Goal: Transaction & Acquisition: Book appointment/travel/reservation

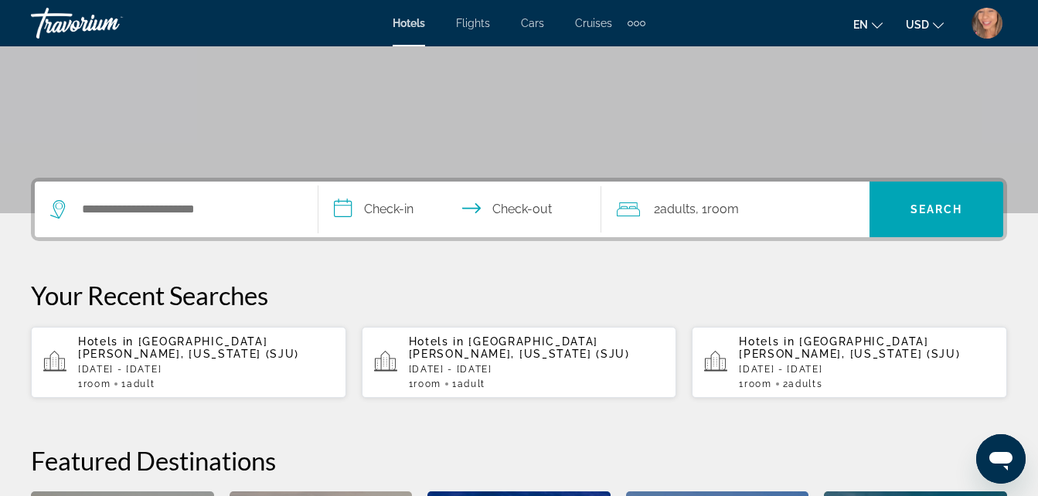
scroll to position [251, 0]
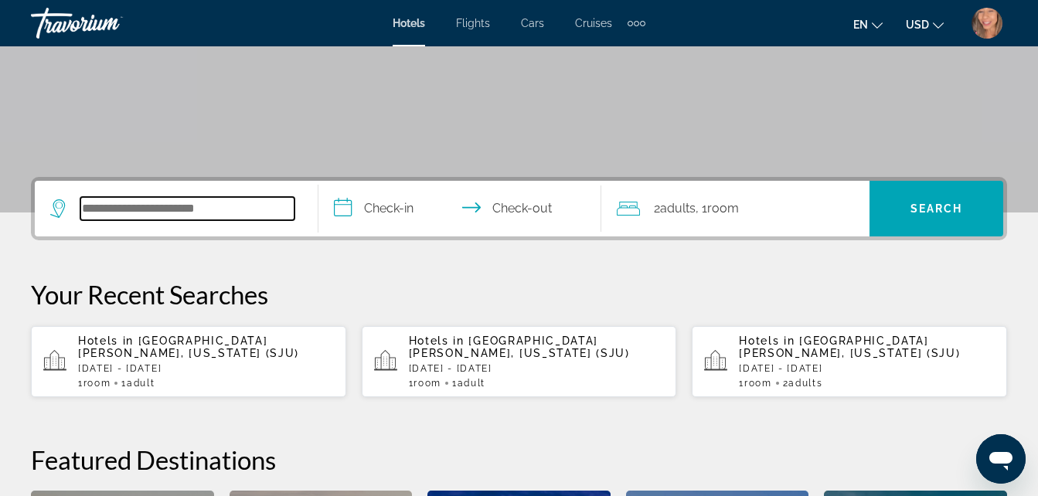
click at [221, 214] on input "Search widget" at bounding box center [187, 208] width 214 height 23
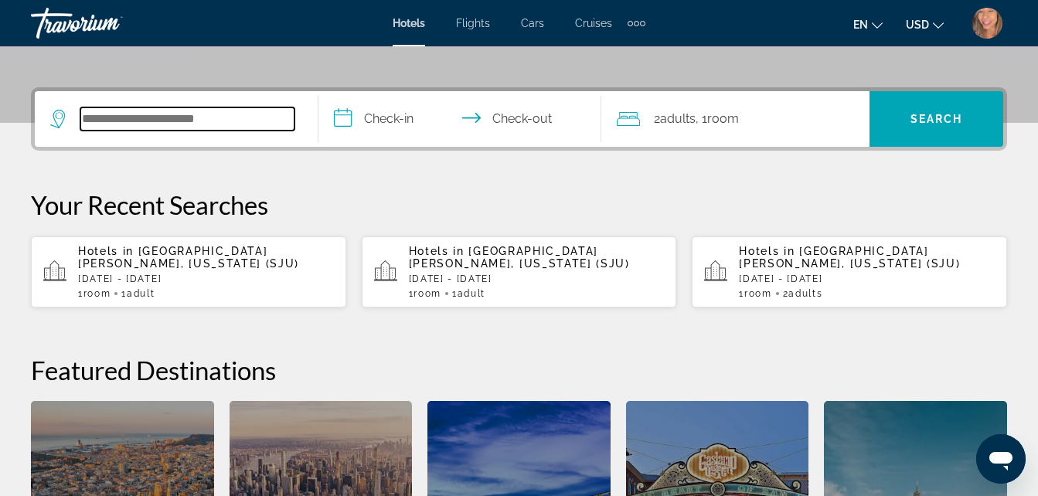
scroll to position [378, 0]
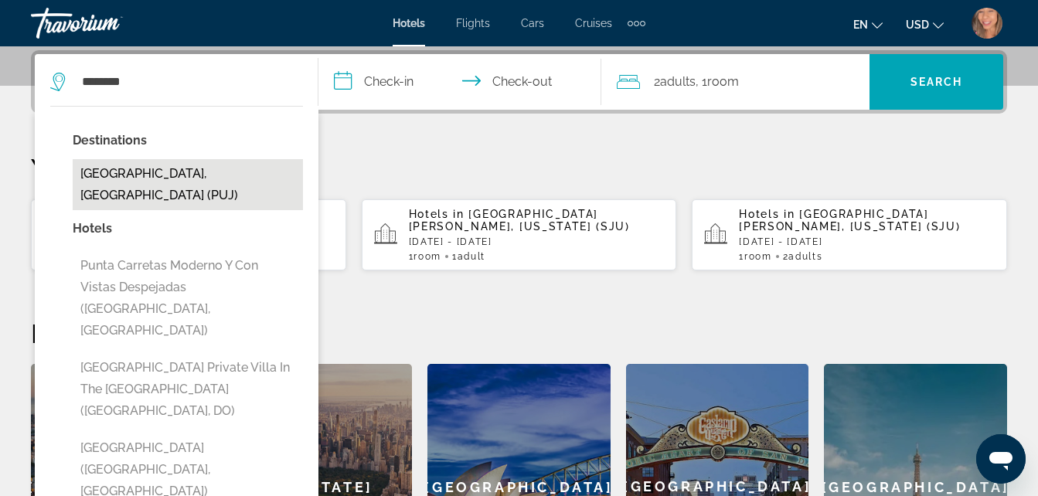
click at [189, 182] on button "Punta Cana, Dominican Republic (PUJ)" at bounding box center [188, 184] width 230 height 51
type input "**********"
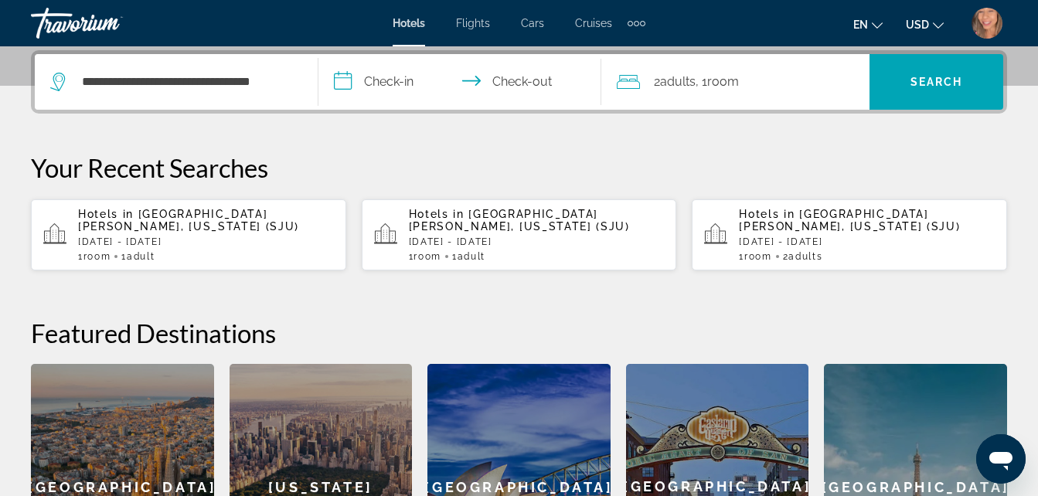
click at [398, 83] on input "**********" at bounding box center [463, 84] width 290 height 60
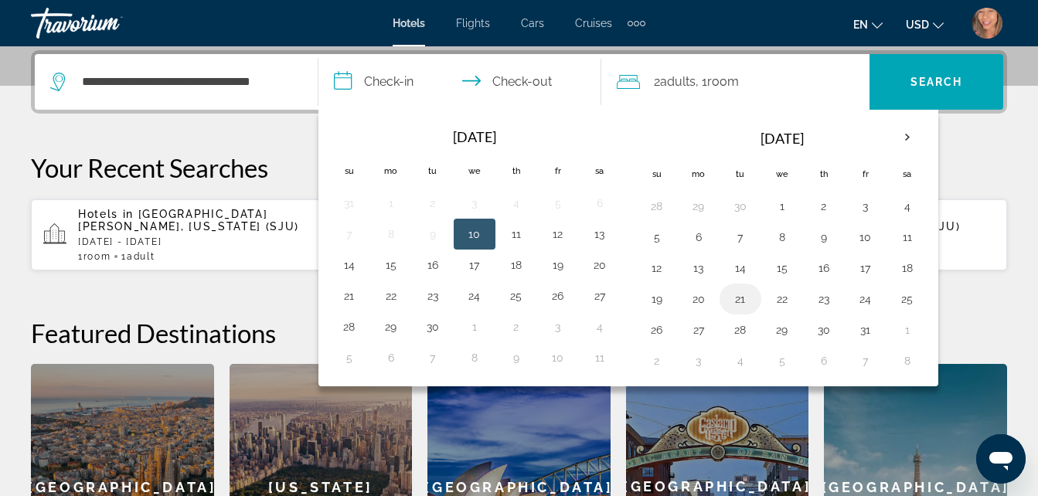
click at [743, 299] on button "21" at bounding box center [740, 299] width 25 height 22
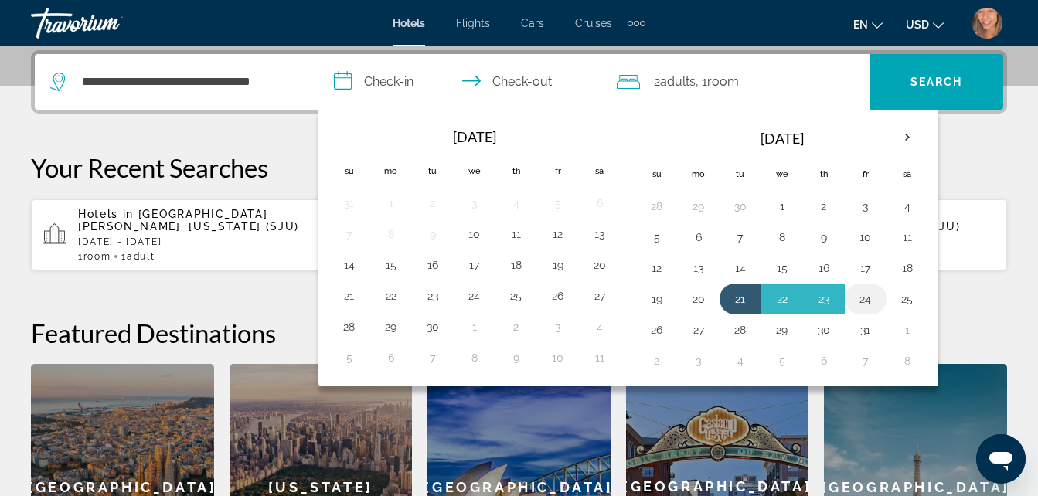
click at [872, 301] on button "24" at bounding box center [865, 299] width 25 height 22
type input "**********"
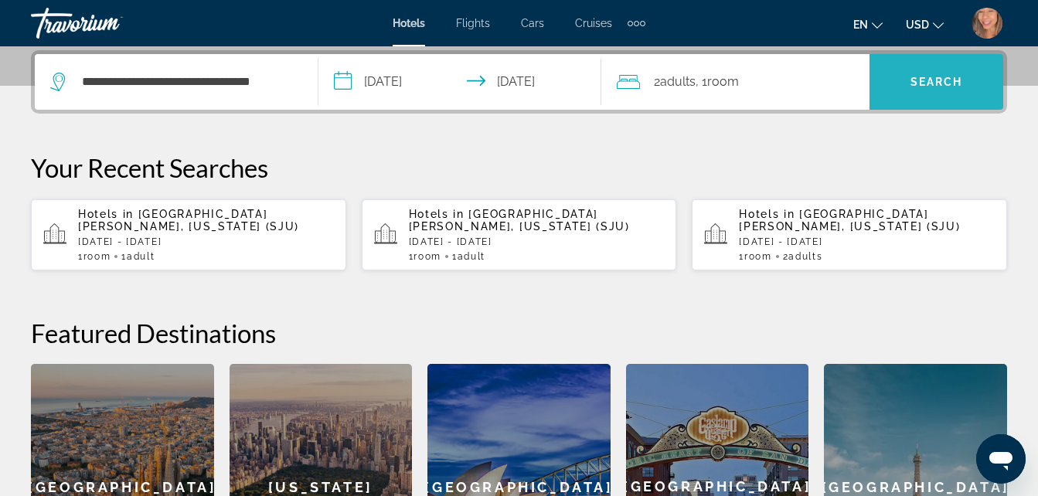
click at [945, 66] on span "Search widget" at bounding box center [936, 81] width 134 height 37
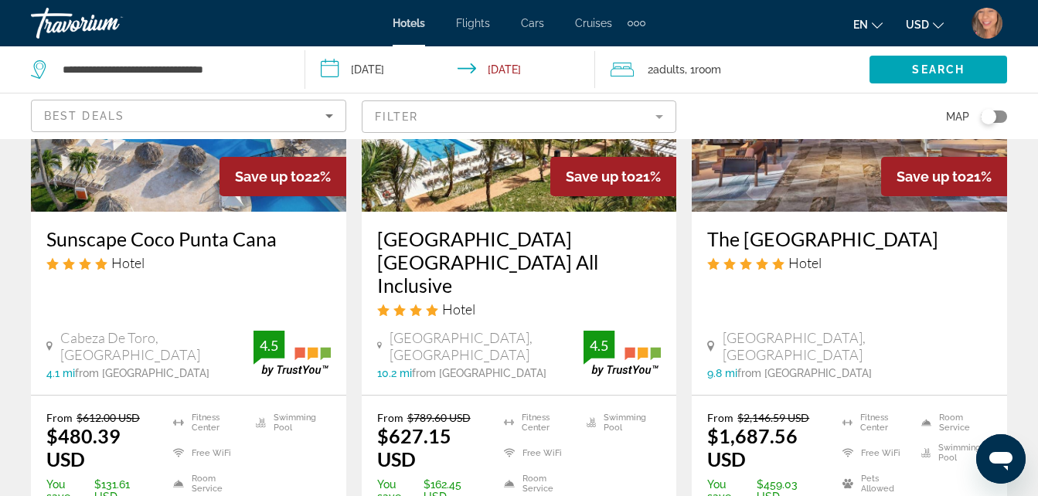
scroll to position [2056, 0]
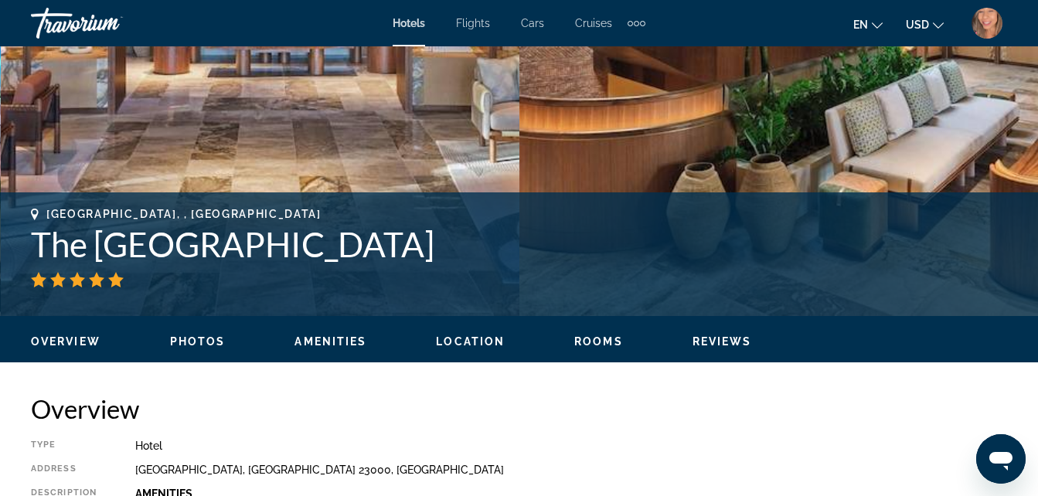
scroll to position [470, 0]
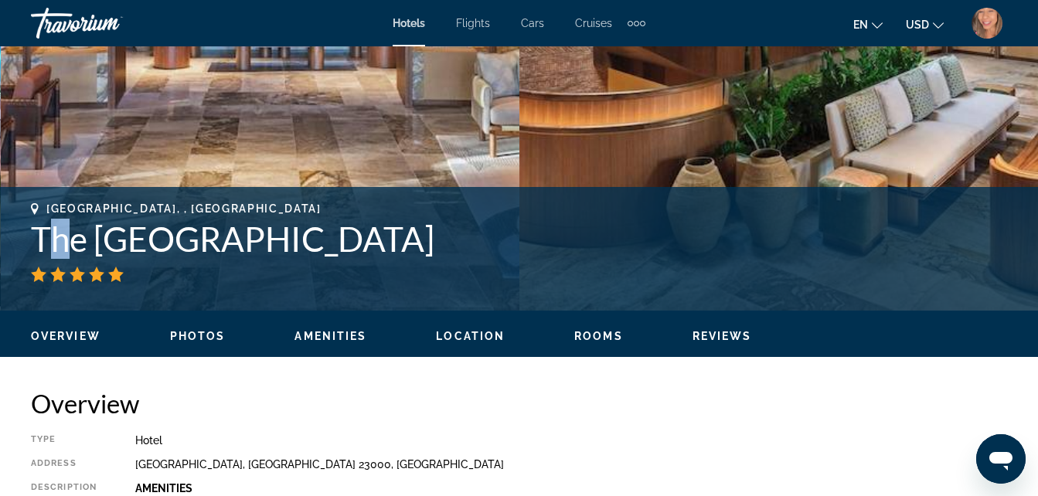
drag, startPoint x: 43, startPoint y: 246, endPoint x: 73, endPoint y: 241, distance: 30.5
click at [73, 241] on h1 "The St. Regis Cap Cana Resort" at bounding box center [519, 239] width 976 height 40
drag, startPoint x: 73, startPoint y: 241, endPoint x: 473, endPoint y: 247, distance: 400.4
click at [473, 247] on h1 "The St. Regis Cap Cana Resort" at bounding box center [519, 239] width 976 height 40
copy h1 "The St. Regis Cap Cana Resort"
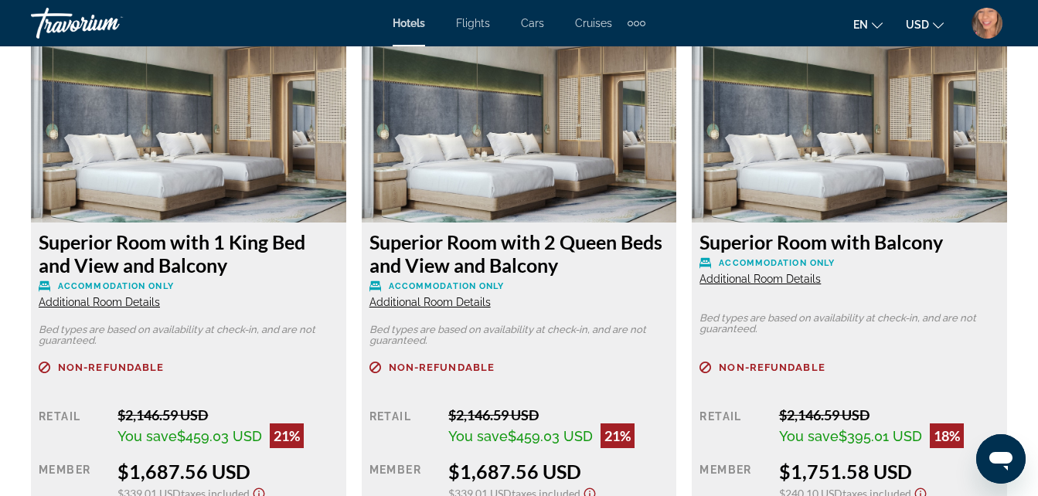
scroll to position [2557, 0]
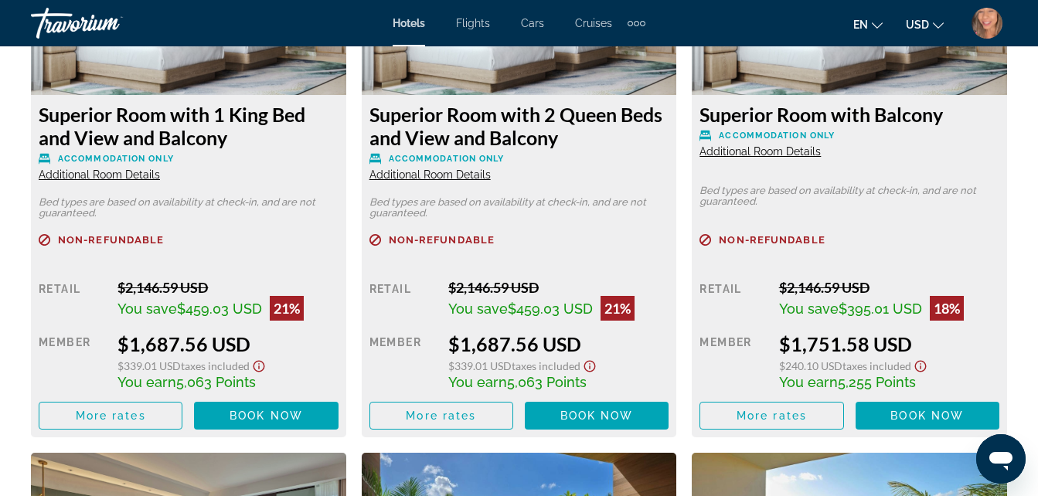
click at [563, 292] on div "$2,146.59 USD" at bounding box center [558, 287] width 220 height 17
click at [567, 292] on div "$2,146.59 USD" at bounding box center [558, 287] width 220 height 17
click at [295, 413] on span "Book now" at bounding box center [266, 416] width 73 height 12
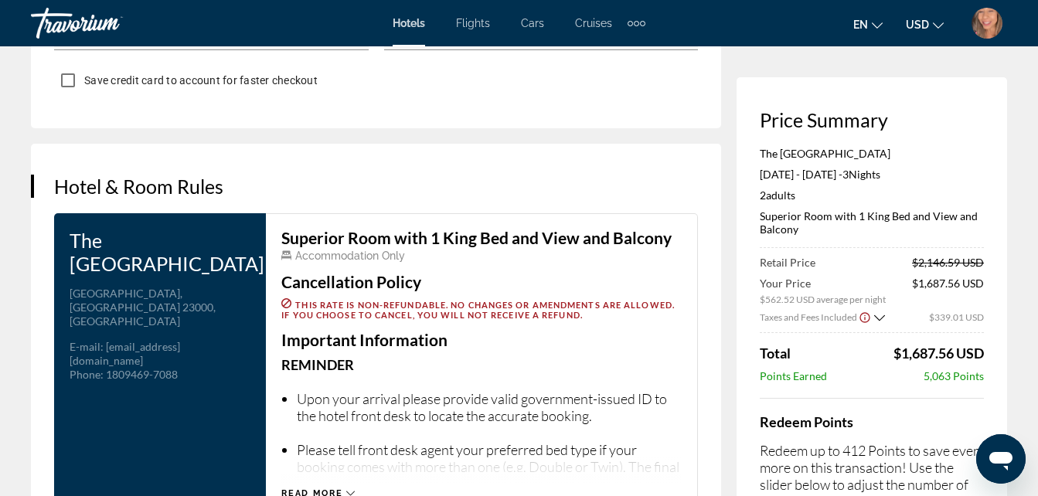
scroll to position [2472, 0]
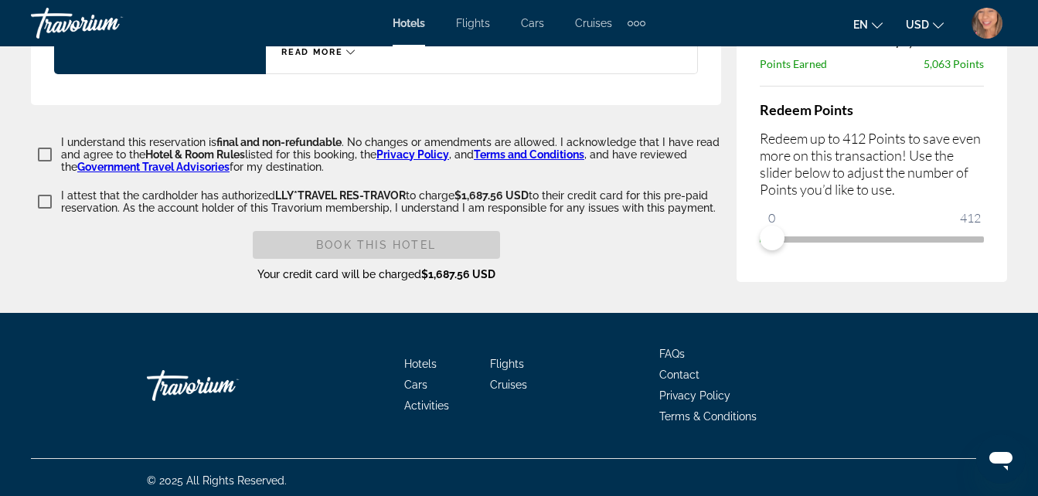
click at [954, 373] on div "Hotels Flights Cars Cruises Activities FAQs Contact Privacy Policy Terms & Cond…" at bounding box center [519, 385] width 976 height 145
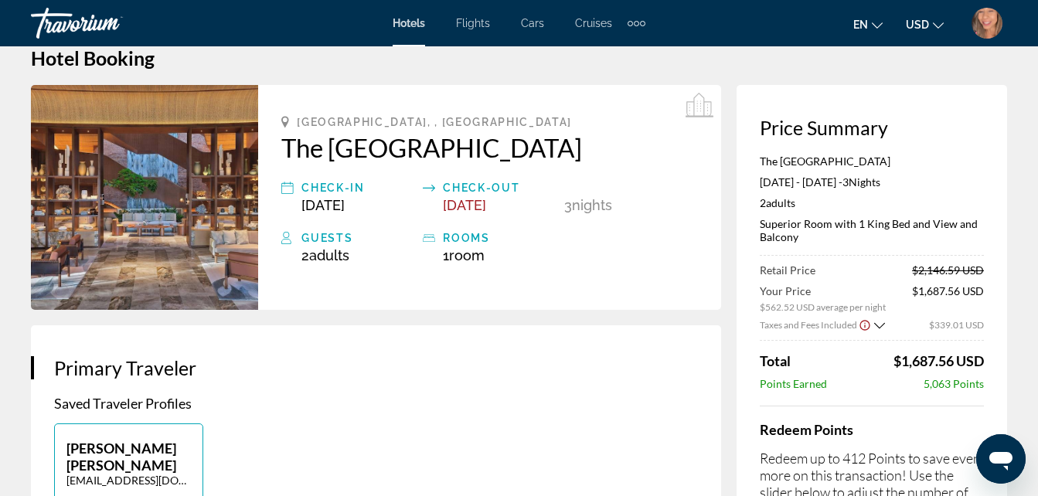
scroll to position [0, 0]
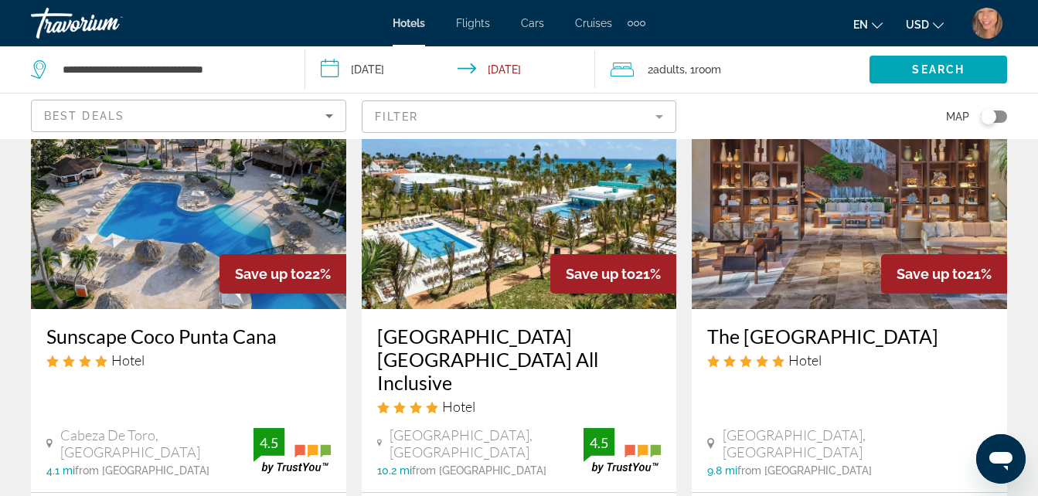
scroll to position [1982, 0]
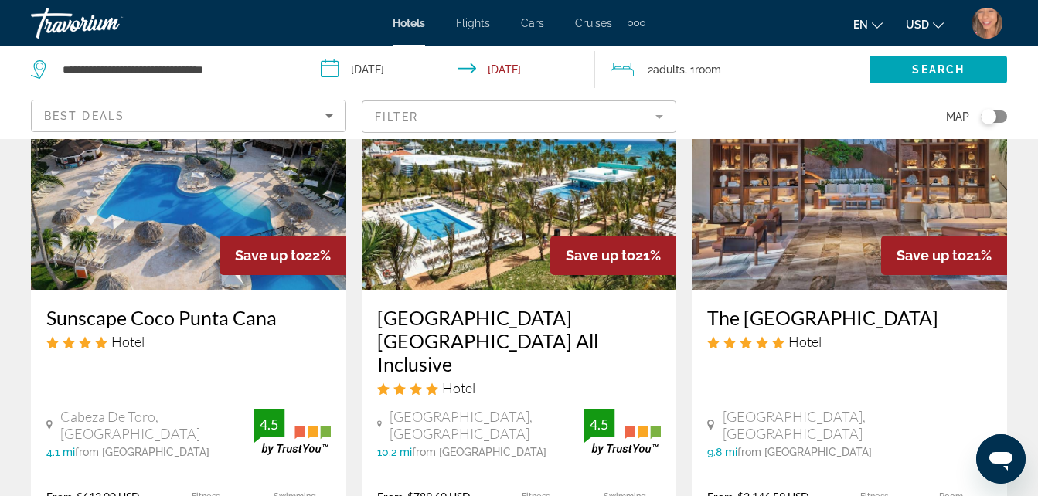
click at [953, 298] on div "The St. Regis Cap Cana Resort Hotel Punta Espada, Punta Cana 9.8 mi from Punta …" at bounding box center [849, 382] width 315 height 183
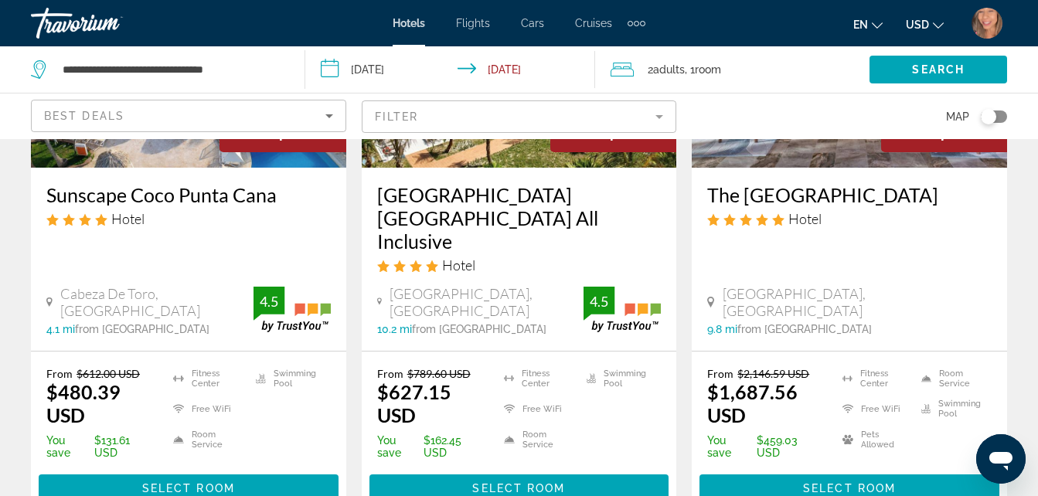
scroll to position [2106, 0]
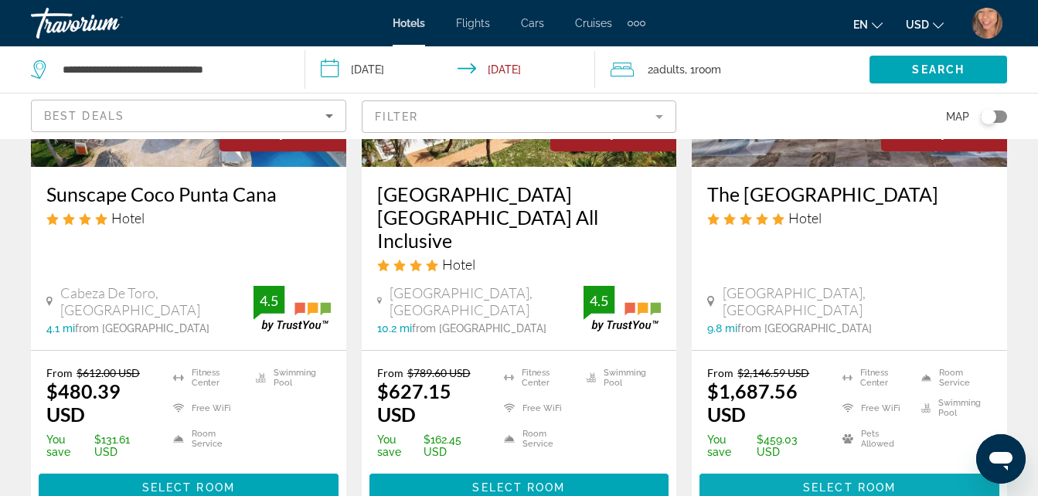
click at [903, 469] on span "Main content" at bounding box center [849, 487] width 300 height 37
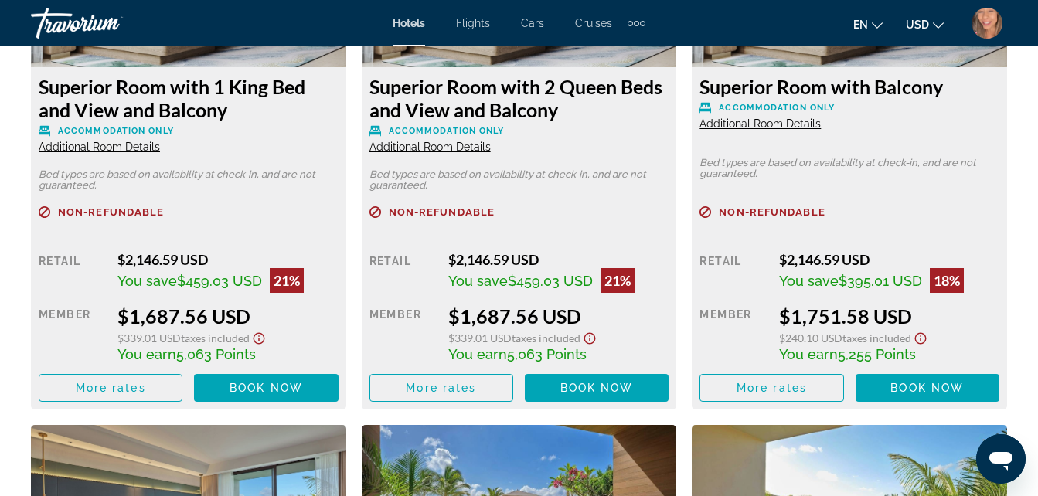
scroll to position [2598, 0]
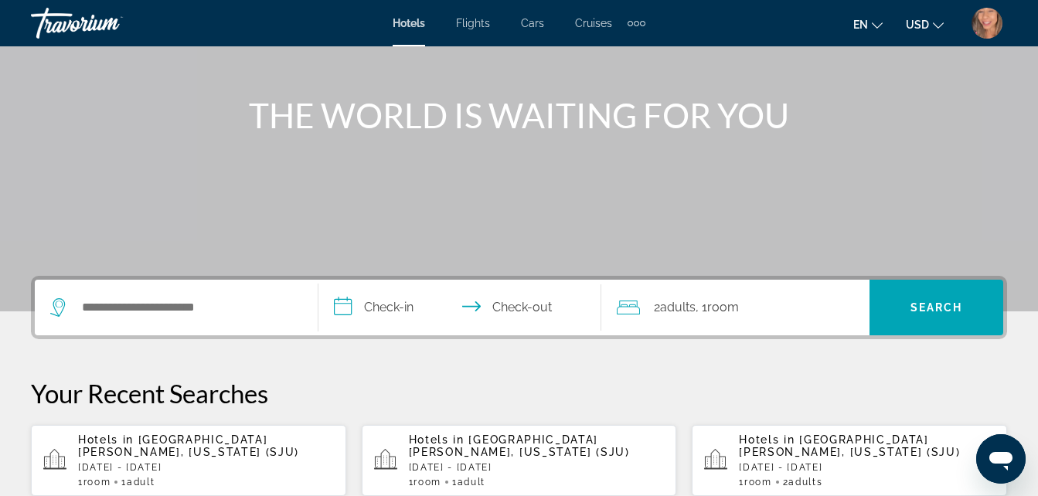
scroll to position [309, 0]
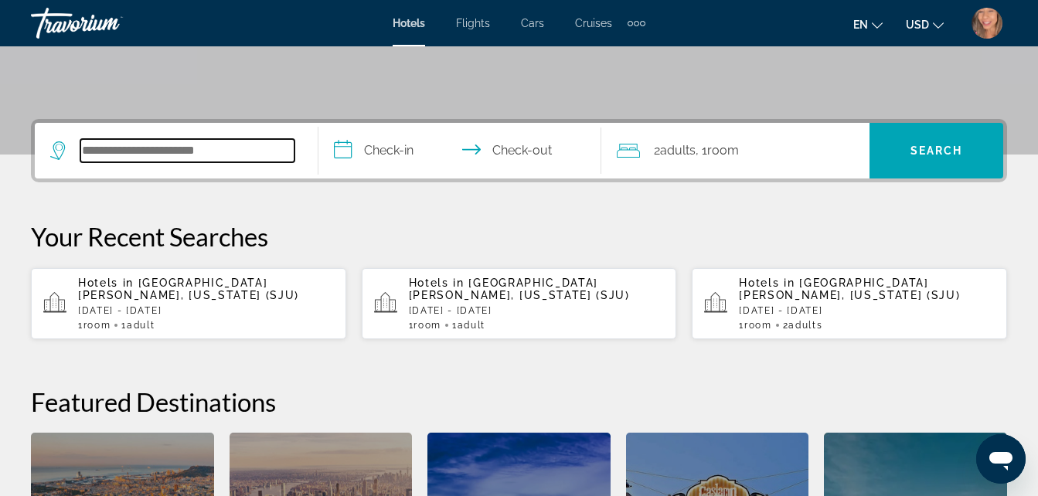
click at [179, 151] on input "Search widget" at bounding box center [187, 150] width 214 height 23
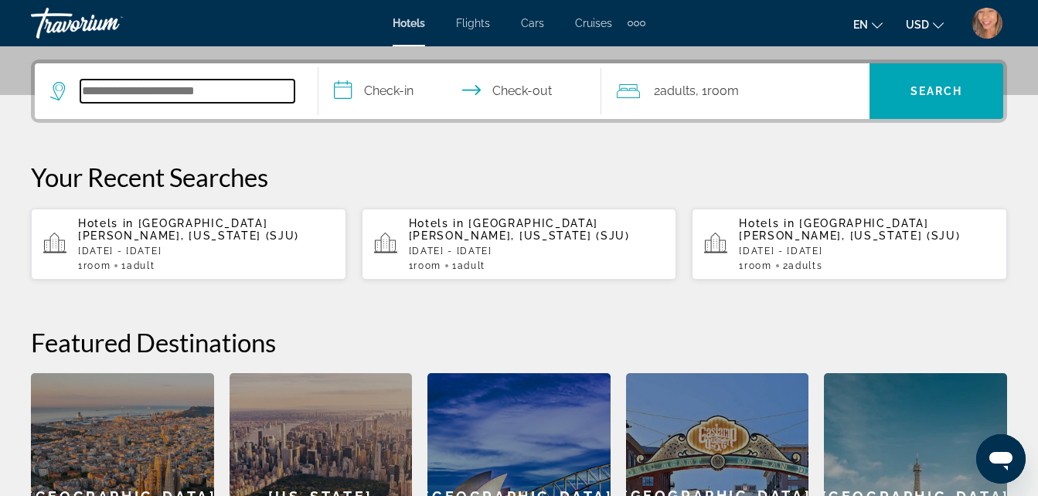
scroll to position [378, 0]
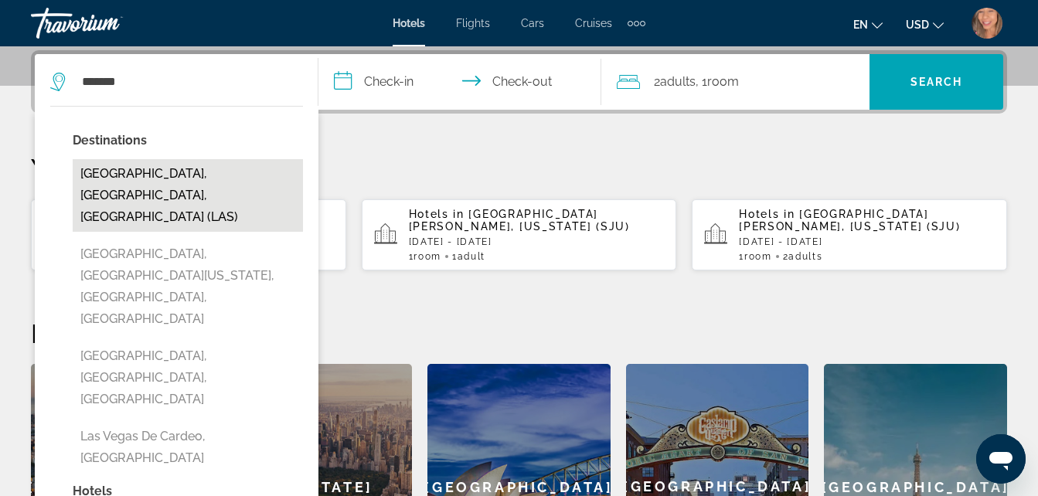
click at [188, 176] on button "Las Vegas, NV, United States (LAS)" at bounding box center [188, 195] width 230 height 73
type input "**********"
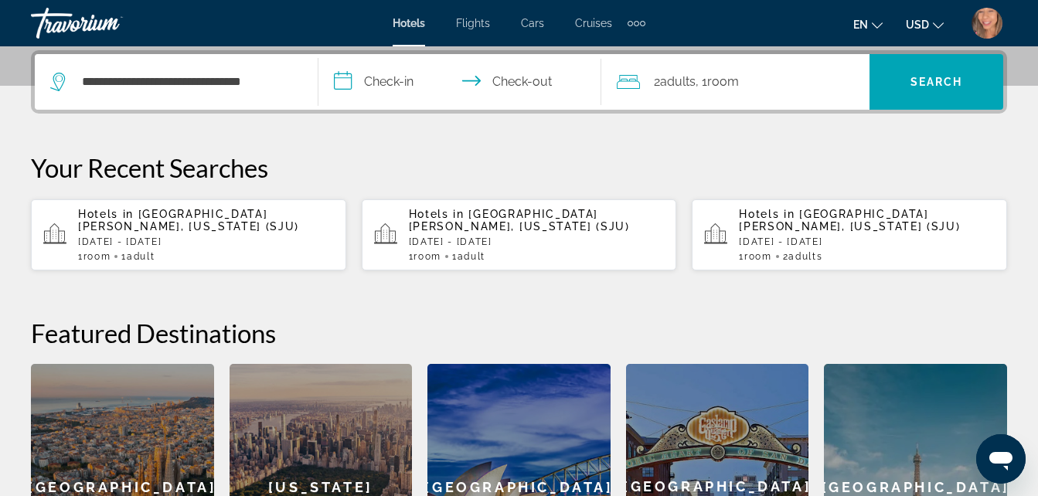
click at [403, 83] on input "**********" at bounding box center [463, 84] width 290 height 60
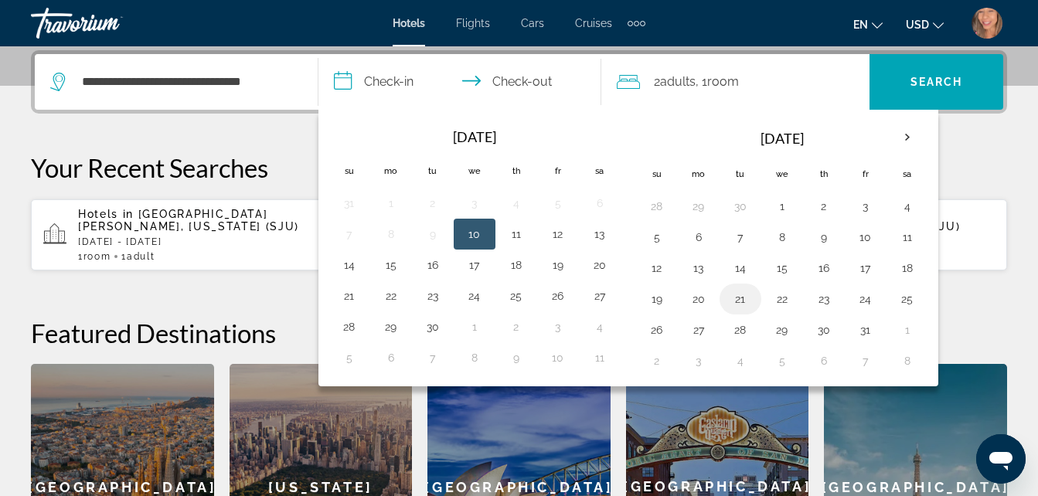
click at [739, 308] on button "21" at bounding box center [740, 299] width 25 height 22
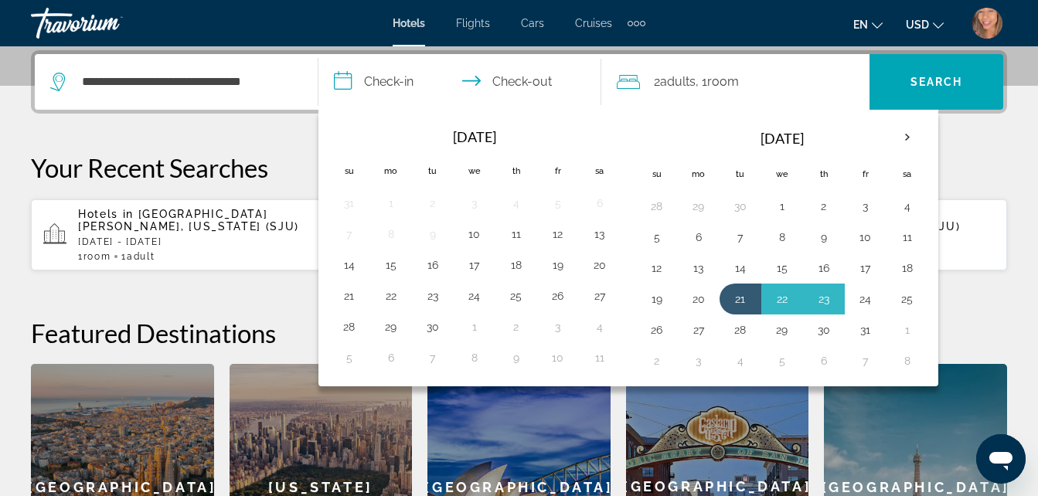
click at [873, 298] on button "24" at bounding box center [865, 299] width 25 height 22
type input "**********"
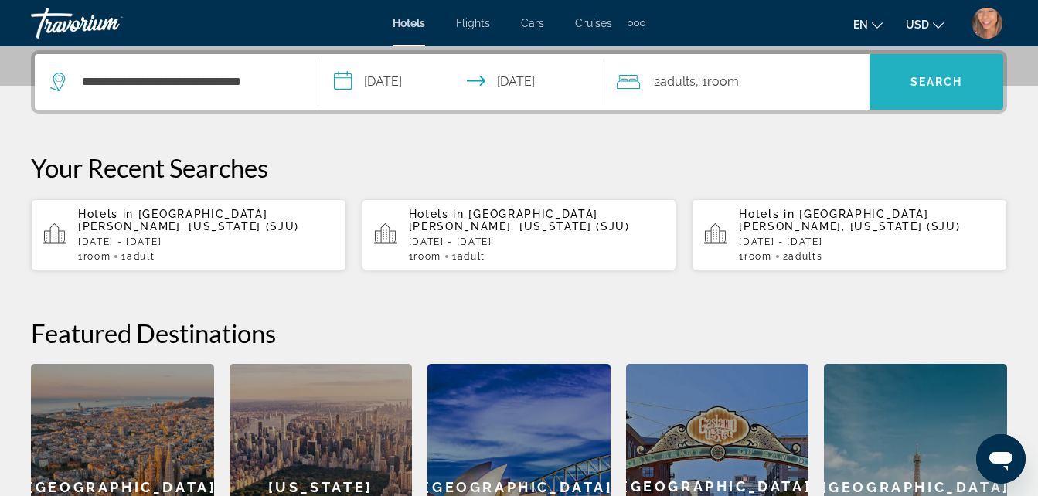
click at [931, 91] on span "Search widget" at bounding box center [936, 81] width 134 height 37
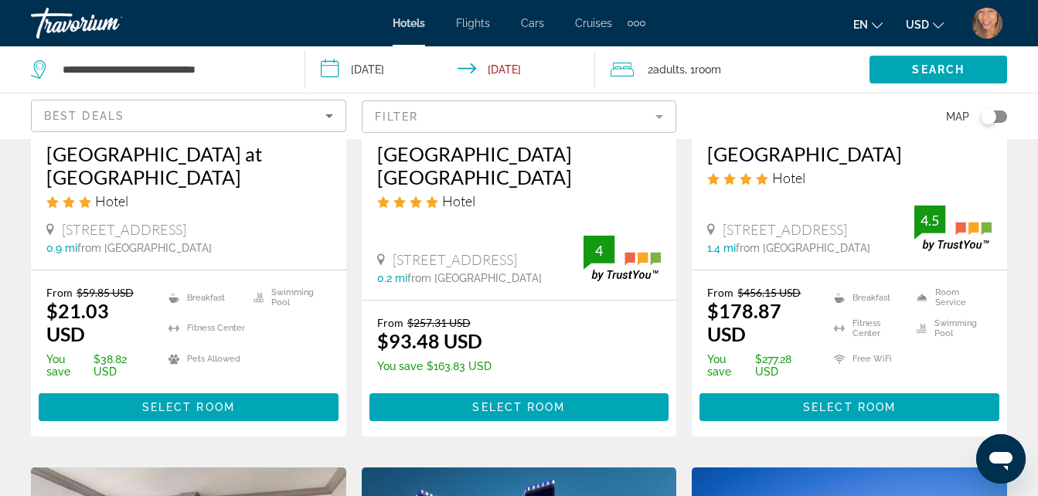
scroll to position [988, 0]
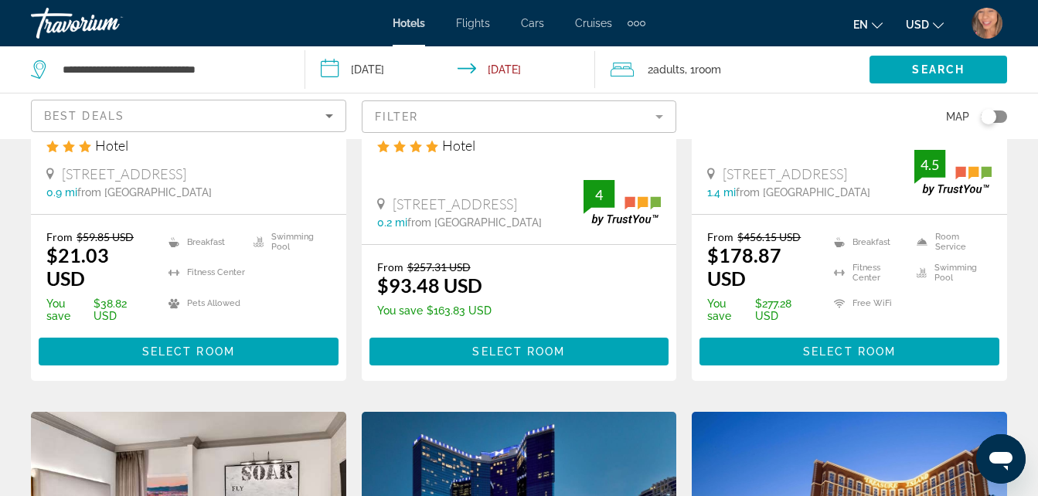
click at [414, 98] on div "Filter" at bounding box center [519, 117] width 315 height 46
